Goal: Task Accomplishment & Management: Use online tool/utility

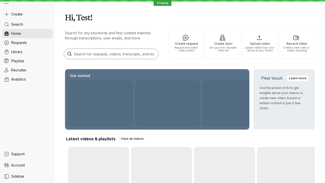
click at [27, 14] on button "Create" at bounding box center [27, 14] width 51 height 9
